Goal: Task Accomplishment & Management: Manage account settings

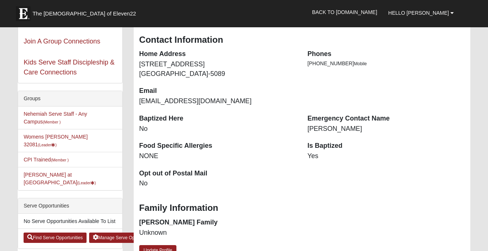
scroll to position [122, 0]
click at [69, 139] on link "Womens Damrow 32081 (Leader )" at bounding box center [56, 141] width 64 height 14
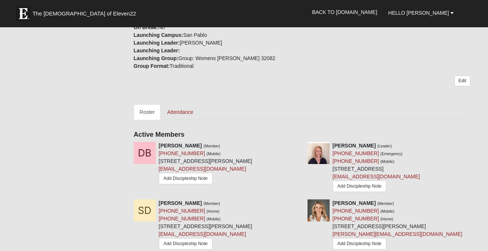
scroll to position [252, 0]
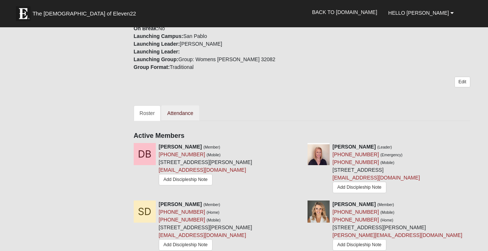
click at [175, 105] on link "Attendance" at bounding box center [180, 112] width 38 height 15
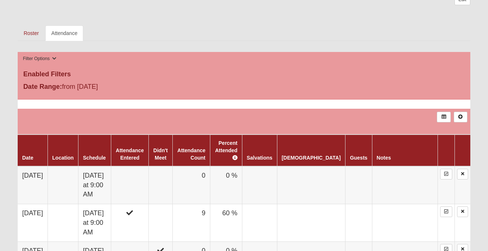
scroll to position [329, 0]
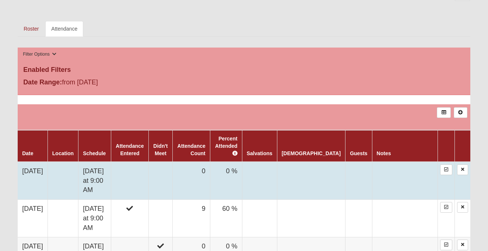
click at [242, 168] on td "0 %" at bounding box center [226, 181] width 32 height 38
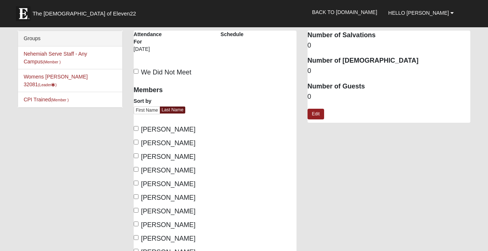
click at [136, 129] on input "Beringuel, Dianne" at bounding box center [136, 128] width 5 height 5
checkbox input "true"
click at [138, 141] on label "[PERSON_NAME]" at bounding box center [165, 143] width 62 height 10
click at [138, 141] on input "[PERSON_NAME]" at bounding box center [136, 142] width 5 height 5
click at [136, 140] on input "Damrow, Jeanne" at bounding box center [136, 142] width 5 height 5
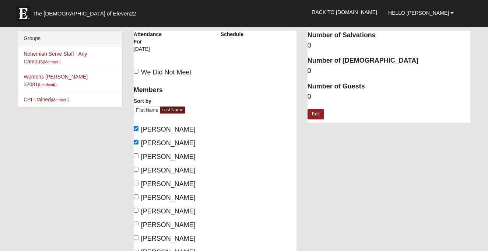
checkbox input "false"
click at [136, 127] on input "[PERSON_NAME]" at bounding box center [136, 128] width 5 height 5
checkbox input "false"
click at [56, 75] on link "Womens Damrow 32081 (Leader )" at bounding box center [56, 81] width 64 height 14
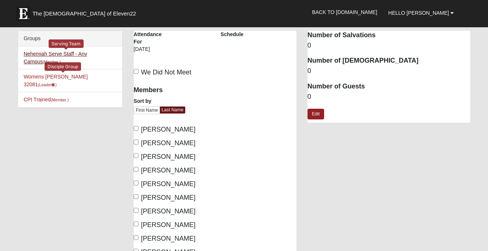
click at [87, 52] on link "Nehemiah Serve Staff - Any Campus (Member )" at bounding box center [56, 58] width 64 height 14
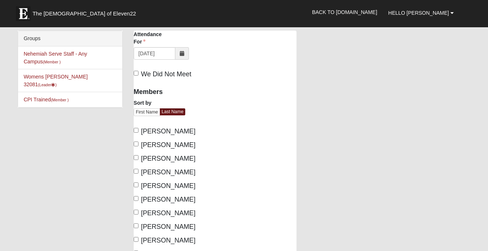
click at [59, 73] on li "Womens Damrow 32081 (Leader )" at bounding box center [70, 80] width 104 height 23
click at [68, 74] on link "Womens Damrow 32081 (Leader )" at bounding box center [56, 81] width 64 height 14
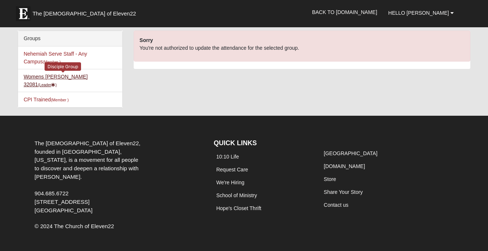
click at [77, 76] on link "Womens Damrow 32081 (Leader )" at bounding box center [56, 81] width 64 height 14
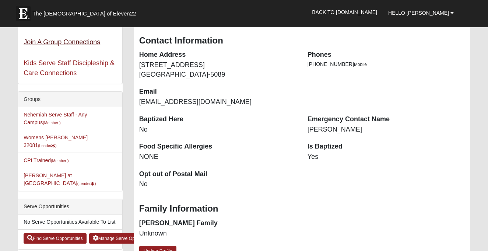
scroll to position [125, 0]
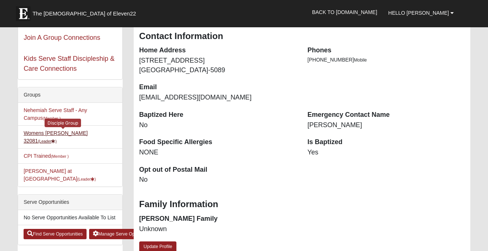
click at [78, 134] on link "Womens Damrow 32081 (Leader )" at bounding box center [56, 137] width 64 height 14
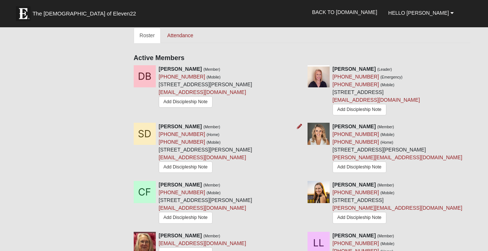
scroll to position [331, 0]
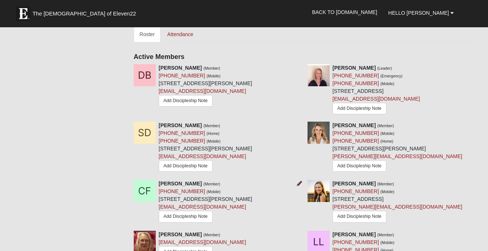
click at [300, 181] on icon at bounding box center [299, 183] width 5 height 5
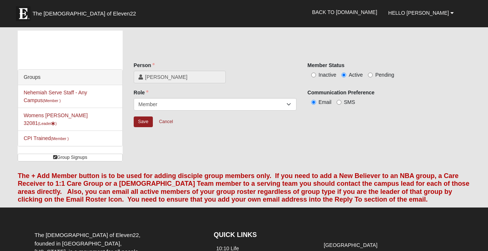
click at [316, 74] on label "Inactive" at bounding box center [322, 74] width 29 height 7
click at [316, 74] on input "Inactive" at bounding box center [313, 75] width 5 height 5
radio input "true"
click at [146, 122] on input "Save" at bounding box center [143, 121] width 19 height 11
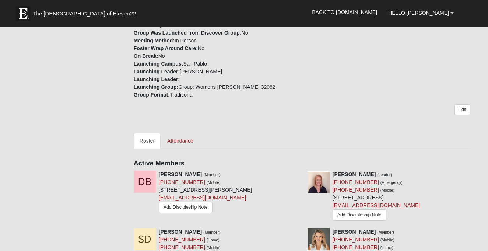
scroll to position [232, 0]
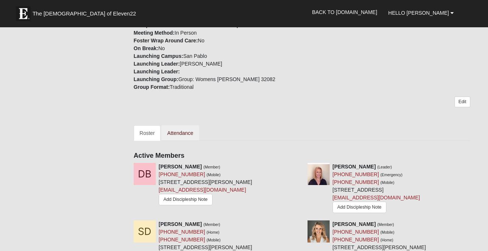
click at [182, 125] on link "Attendance" at bounding box center [180, 132] width 38 height 15
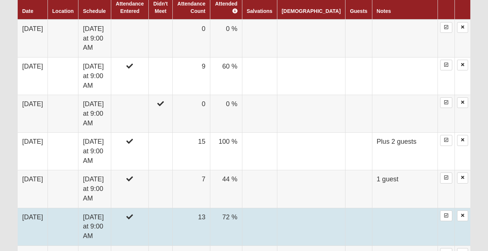
scroll to position [368, 0]
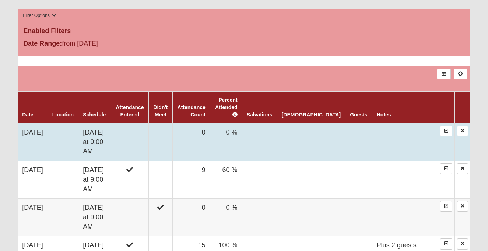
click at [242, 123] on td "0 %" at bounding box center [226, 142] width 32 height 38
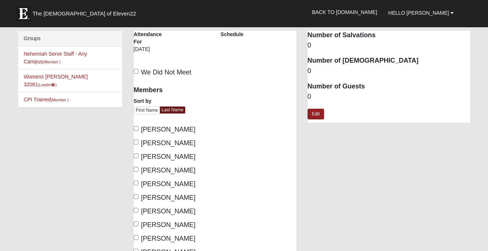
click at [136, 130] on input "[PERSON_NAME]" at bounding box center [136, 128] width 5 height 5
checkbox input "true"
click at [137, 140] on input "[PERSON_NAME]" at bounding box center [136, 142] width 5 height 5
checkbox input "true"
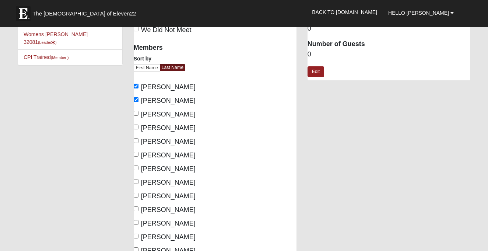
scroll to position [46, 0]
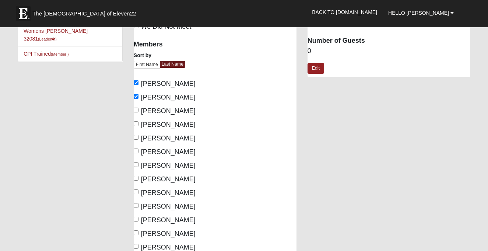
click at [138, 163] on label "[PERSON_NAME]" at bounding box center [165, 166] width 62 height 10
click at [138, 163] on input "[PERSON_NAME]" at bounding box center [136, 164] width 5 height 5
checkbox input "true"
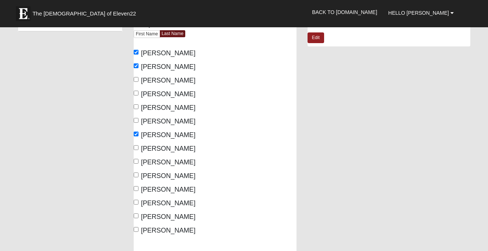
scroll to position [77, 0]
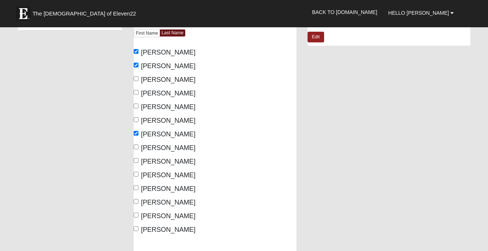
click at [136, 161] on input "Opaczewski, Milli" at bounding box center [136, 160] width 5 height 5
checkbox input "true"
click at [137, 172] on input "Palmer, Shauna" at bounding box center [136, 174] width 5 height 5
checkbox input "true"
click at [138, 188] on input "Rice, Cassi" at bounding box center [136, 187] width 5 height 5
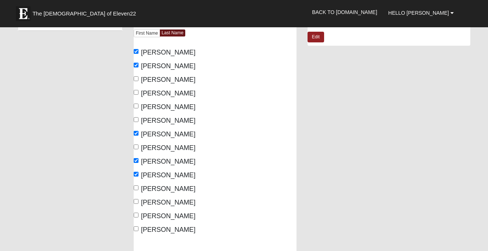
checkbox input "true"
click at [138, 215] on input "Seposs, Lisa" at bounding box center [136, 215] width 5 height 5
checkbox input "true"
click at [140, 226] on label "Zavala, Shannon" at bounding box center [165, 230] width 62 height 10
click at [139, 226] on input "Zavala, Shannon" at bounding box center [136, 228] width 5 height 5
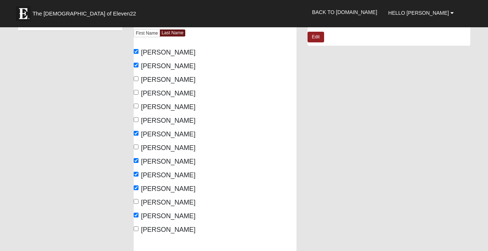
checkbox input "true"
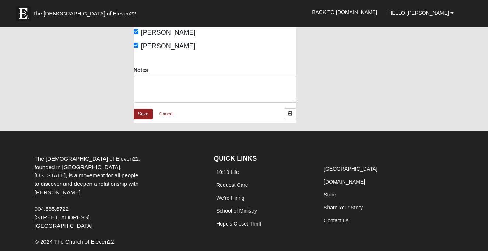
scroll to position [260, 0]
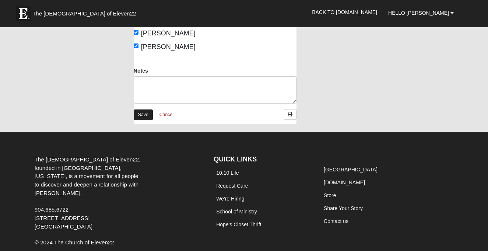
click at [147, 112] on link "Save" at bounding box center [143, 114] width 19 height 11
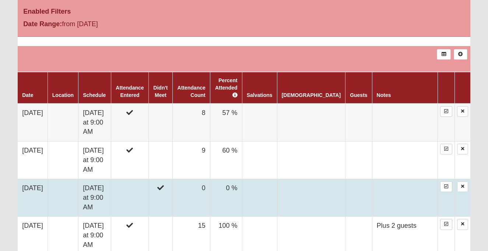
scroll to position [388, 0]
